Goal: Information Seeking & Learning: Obtain resource

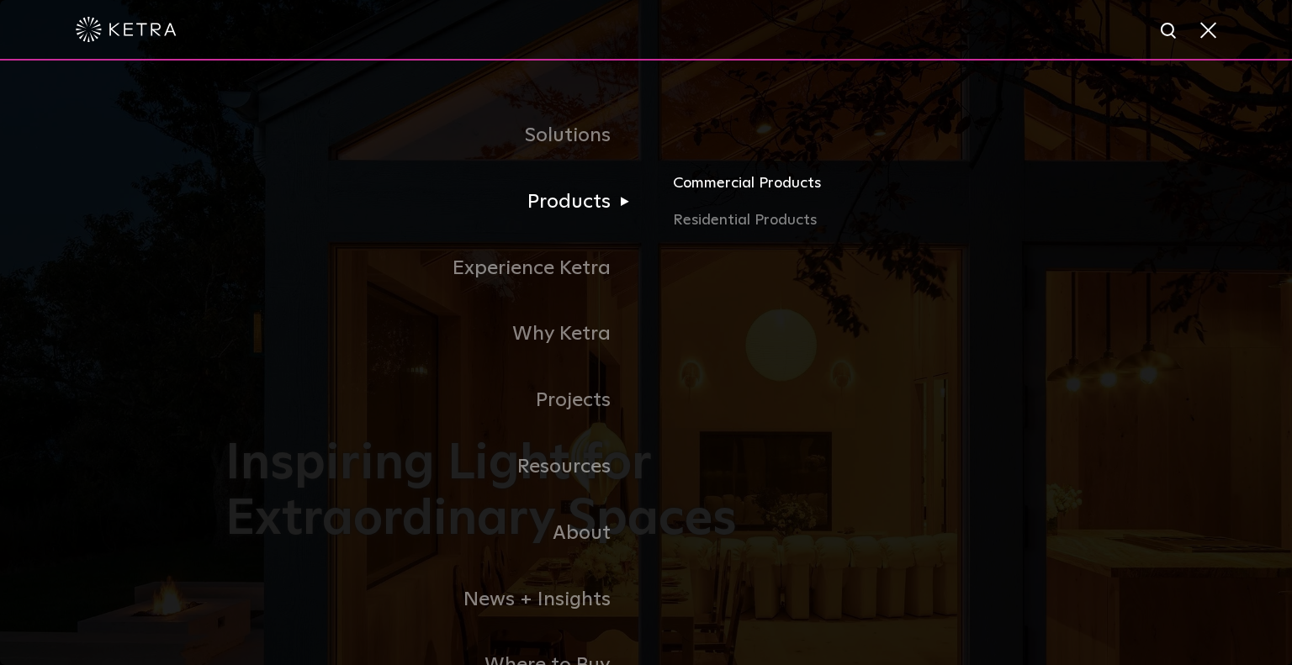
click at [752, 188] on link "Commercial Products" at bounding box center [870, 190] width 394 height 37
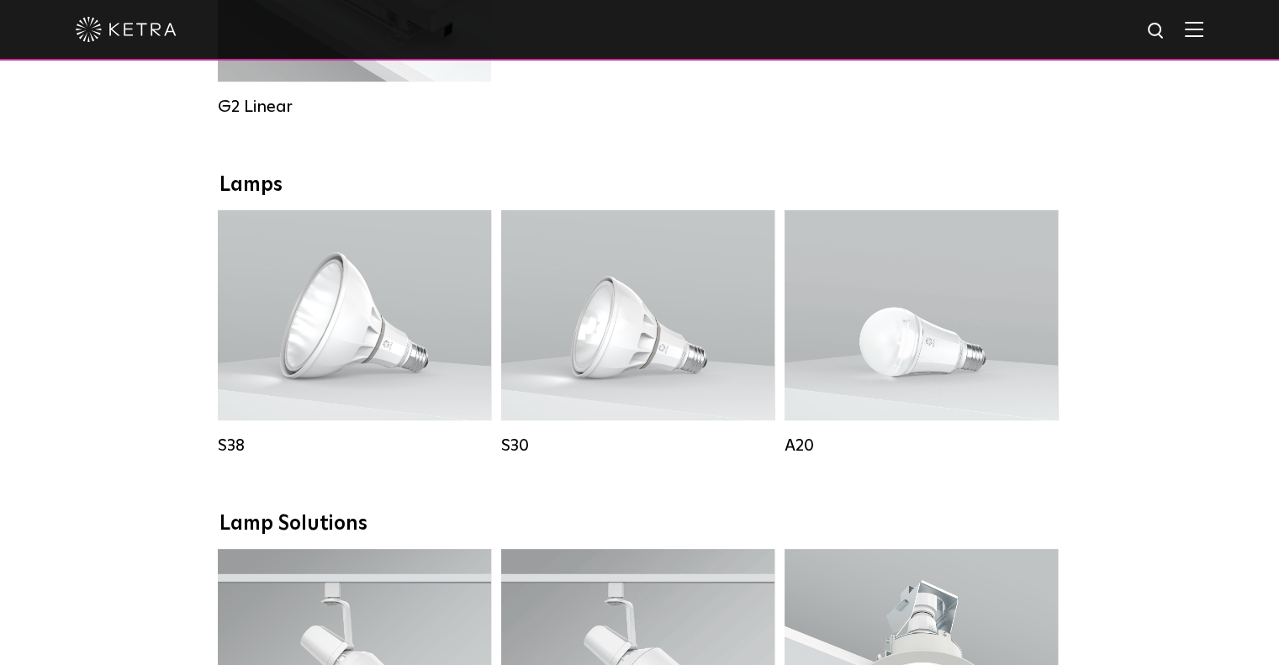
scroll to position [1093, 0]
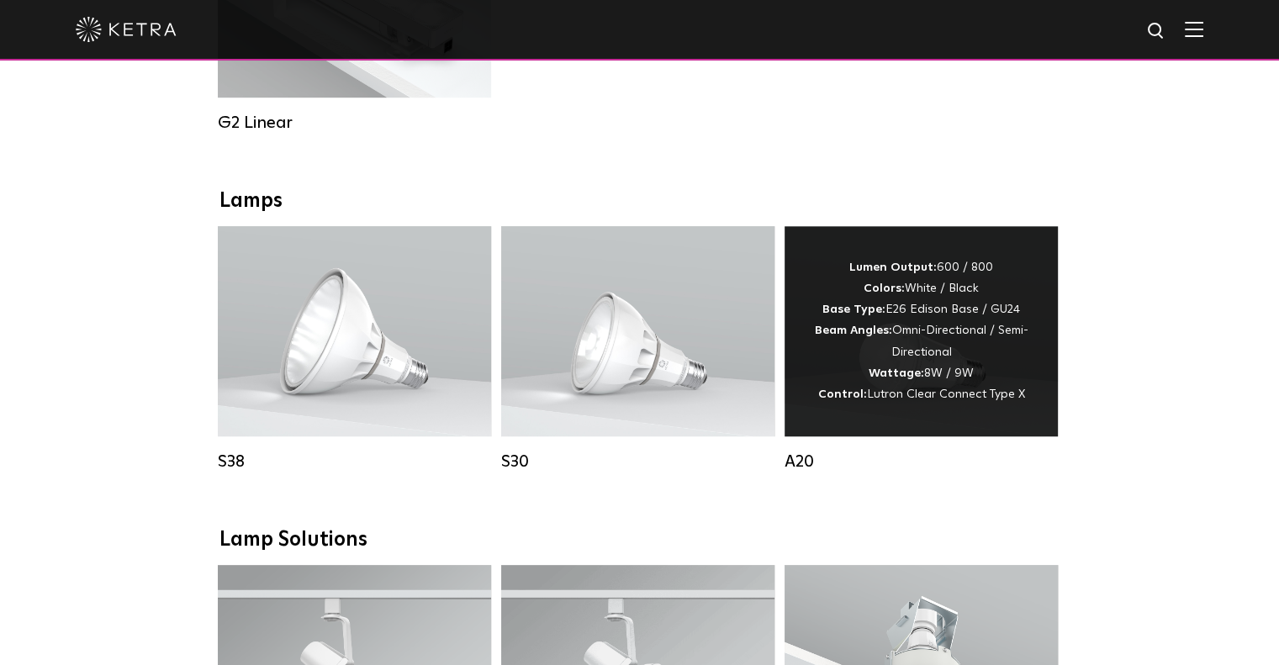
click at [883, 405] on div "Lumen Output: 600 / 800 Colors: White / Black Base Type: E26 Edison Base / GU24…" at bounding box center [921, 331] width 223 height 148
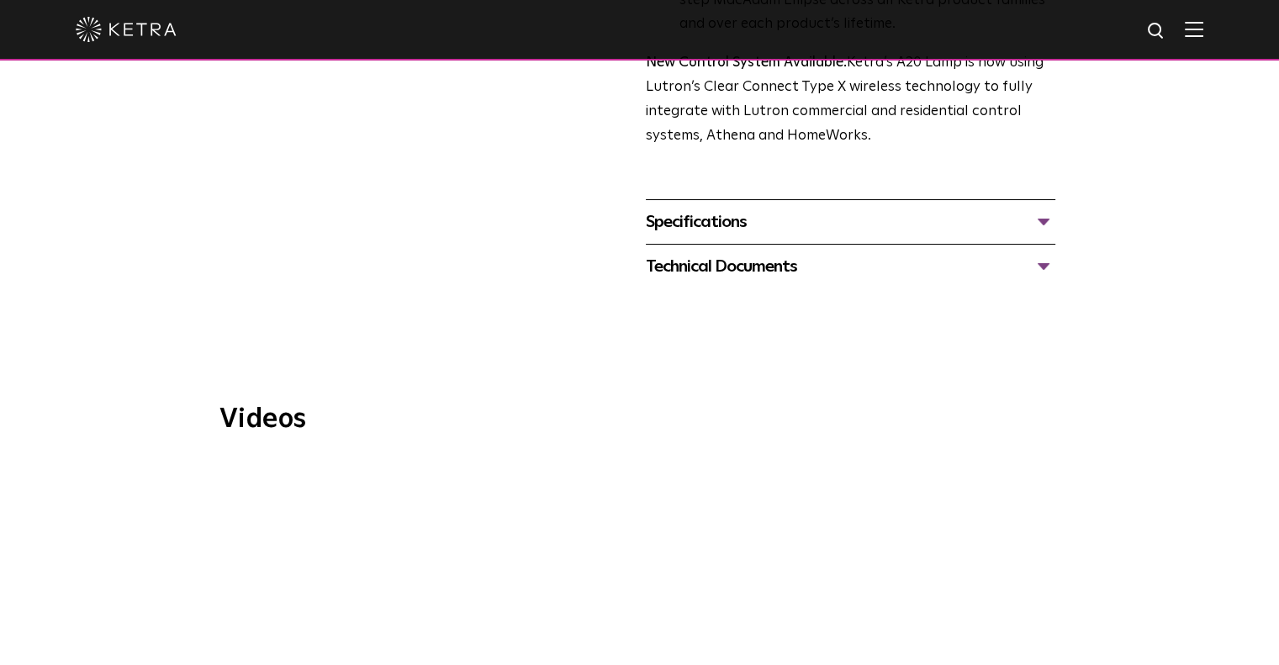
scroll to position [757, 0]
click at [717, 207] on div "Specifications" at bounding box center [851, 219] width 410 height 27
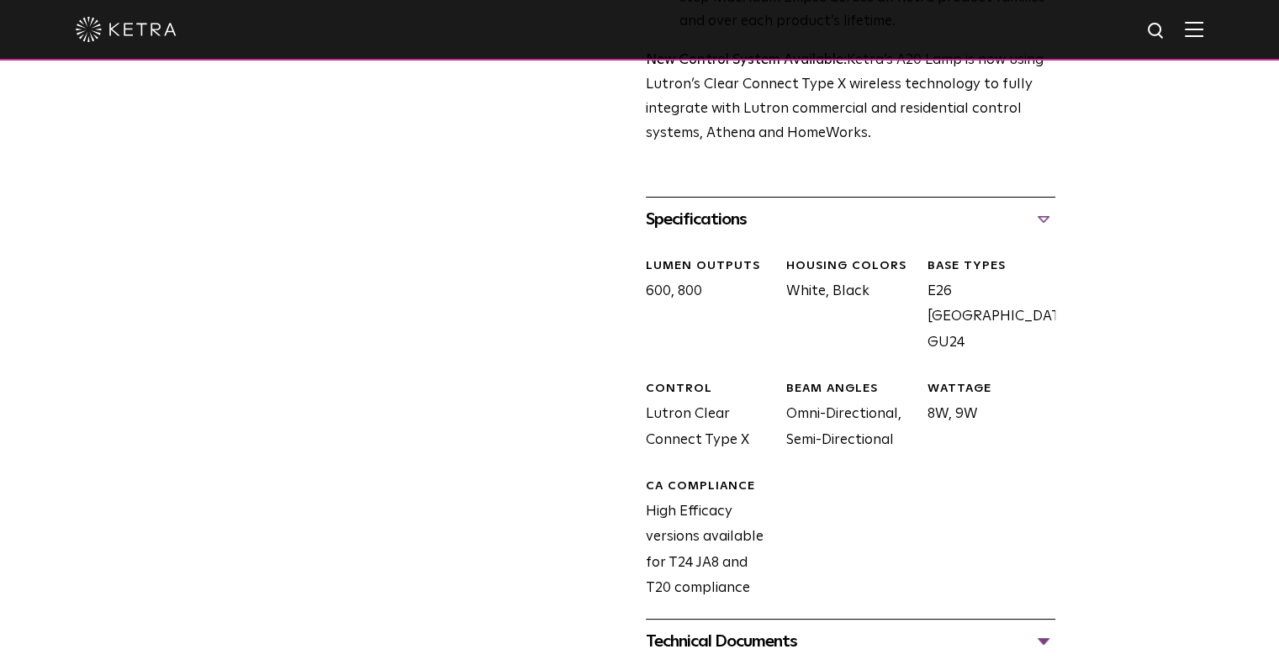
click at [717, 207] on div "Specifications" at bounding box center [851, 219] width 410 height 27
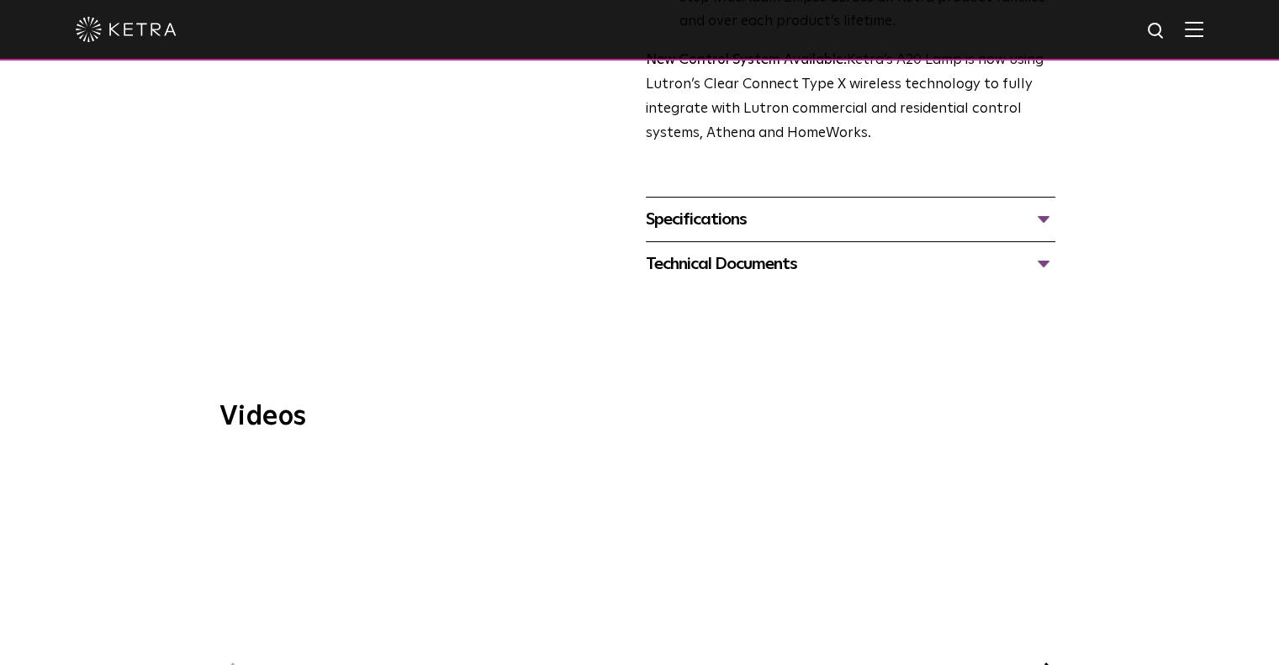
click at [717, 207] on div "Specifications" at bounding box center [851, 219] width 410 height 27
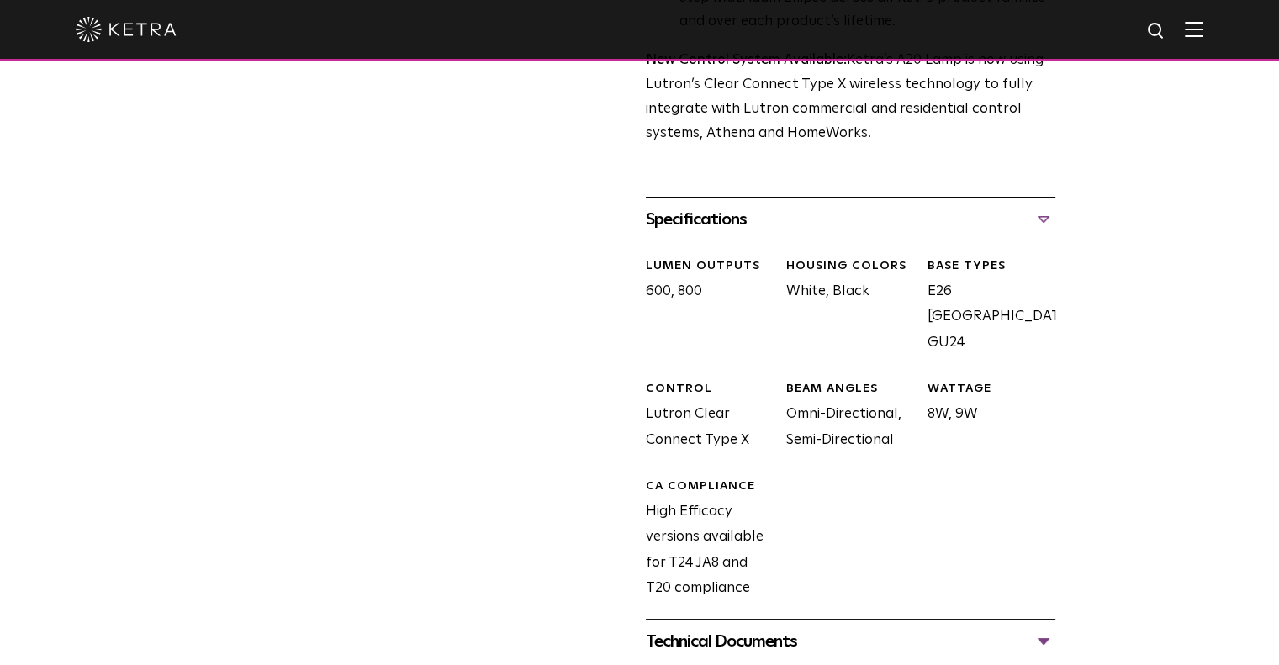
click at [922, 381] on div "WATTAGE 8W, 9W" at bounding box center [984, 417] width 140 height 72
click at [926, 268] on div "BASE TYPES E26 Edison Base, GU24" at bounding box center [984, 307] width 140 height 98
click at [925, 268] on div "BASE TYPES E26 Edison Base, GU24" at bounding box center [984, 307] width 140 height 98
copy div "E26 Edison Base, GU24"
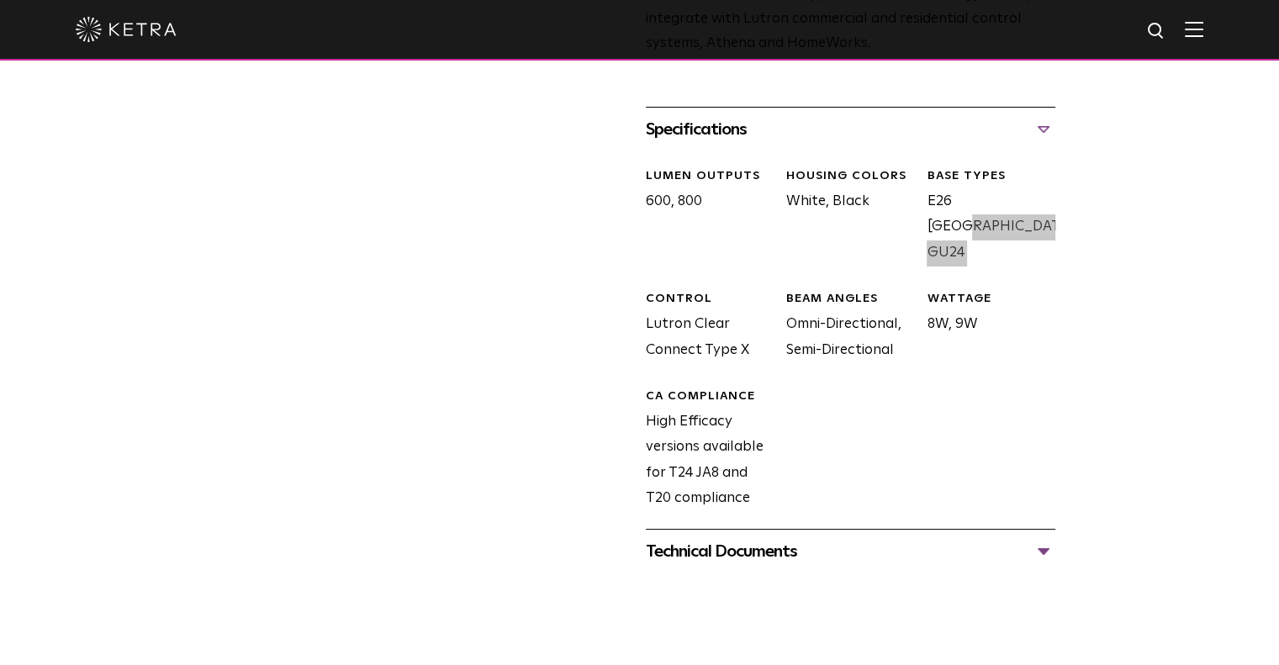
scroll to position [1009, 0]
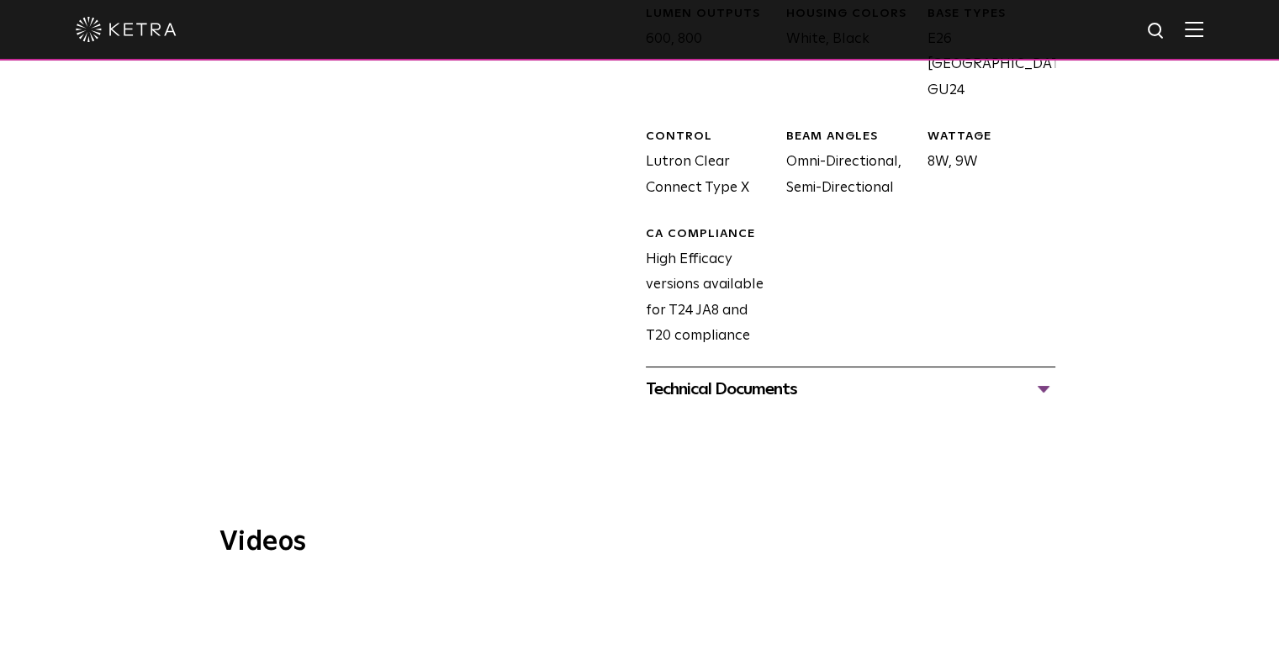
click at [776, 376] on div "Technical Documents" at bounding box center [851, 389] width 410 height 27
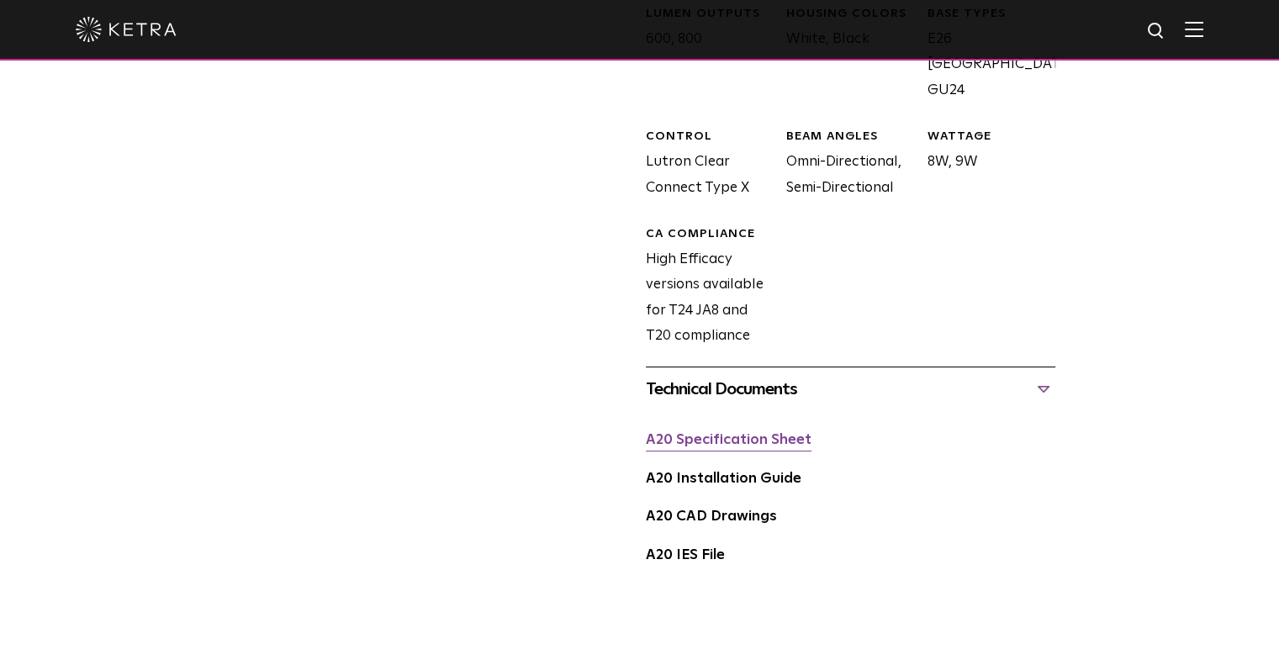
click at [759, 433] on link "A20 Specification Sheet" at bounding box center [729, 440] width 166 height 14
